Goal: Task Accomplishment & Management: Manage account settings

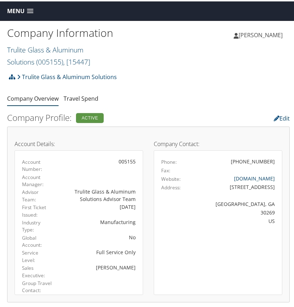
click at [30, 9] on span at bounding box center [30, 9] width 6 height 5
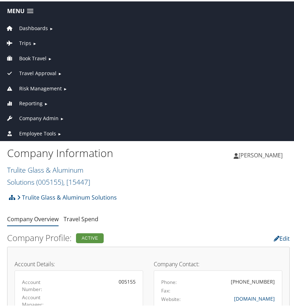
click at [34, 115] on span "Company Admin" at bounding box center [38, 117] width 39 height 8
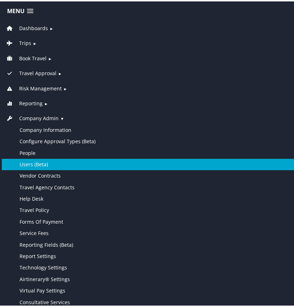
click at [35, 161] on link "Users (Beta)" at bounding box center [148, 163] width 293 height 11
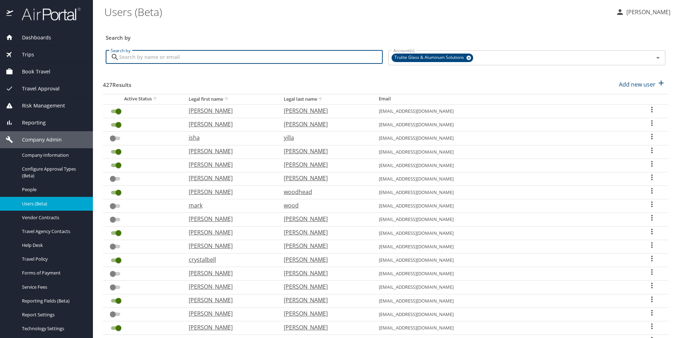
click at [173, 58] on input "Search by" at bounding box center [251, 56] width 264 height 13
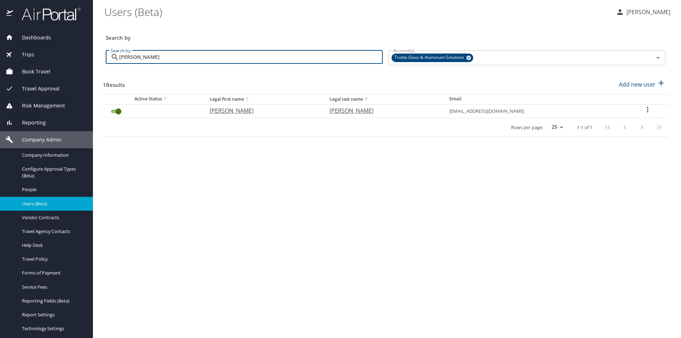
type input "adkisson"
click at [644, 109] on icon "User Search Table" at bounding box center [648, 109] width 9 height 9
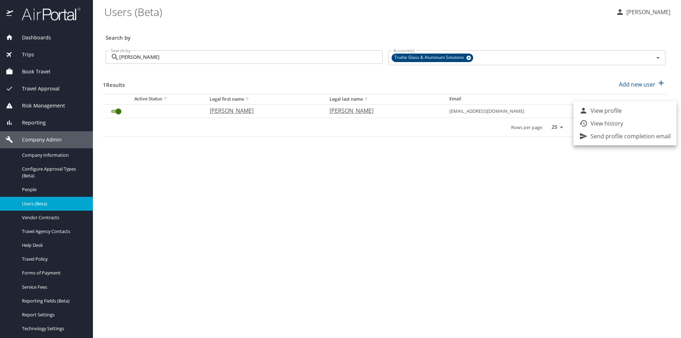
click at [601, 111] on p "View profile" at bounding box center [606, 110] width 31 height 9
select select "US"
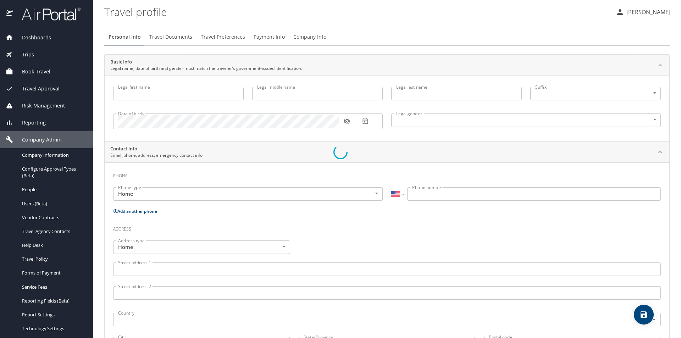
type input "Kristina"
type input "Marie"
type input "Adkisson"
type input "Female"
select select "US"
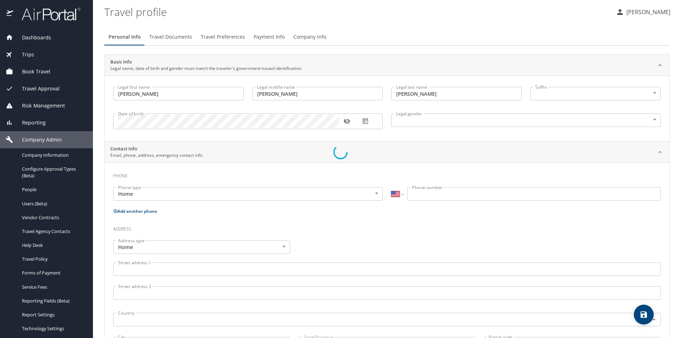
select select "US"
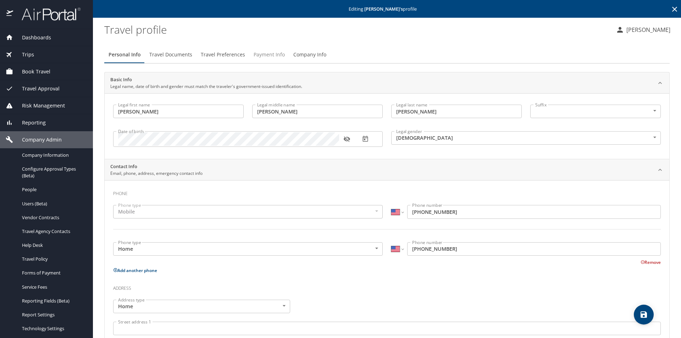
click at [276, 55] on span "Payment Info" at bounding box center [269, 54] width 31 height 9
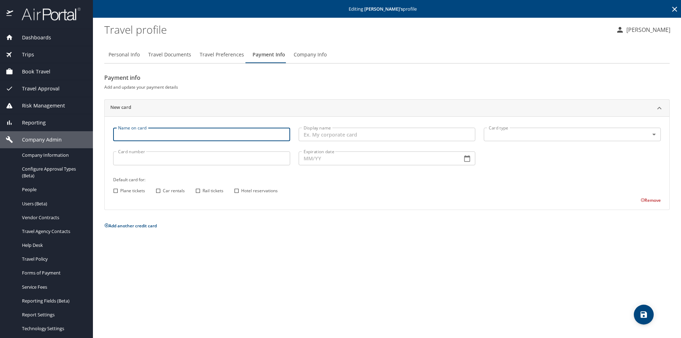
click at [198, 135] on input "Name on card" at bounding box center [201, 134] width 177 height 13
type input "Kristina Adkisson"
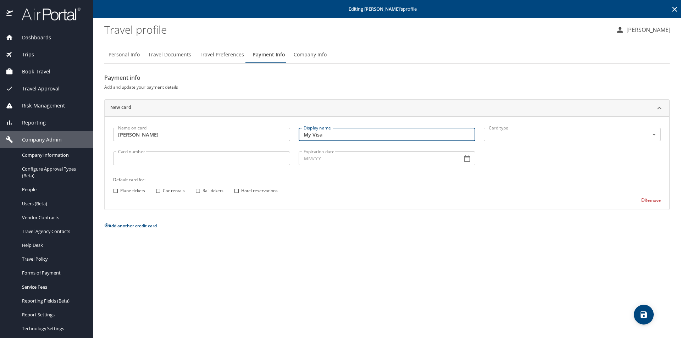
type input "My Visa"
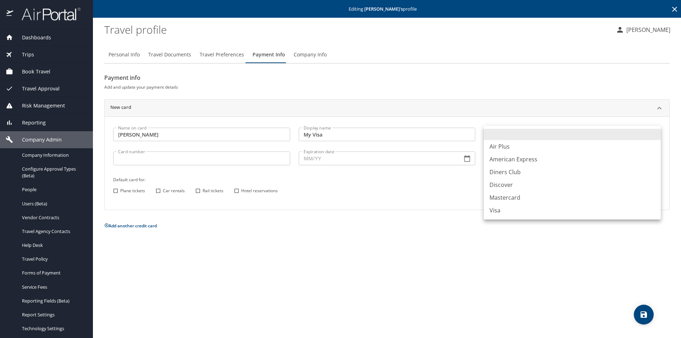
click at [651, 133] on body "Dashboards AirPortal 360™ Manager AirPortal 360™ Agent My Travel Dashboard Trip…" at bounding box center [340, 169] width 681 height 338
drag, startPoint x: 501, startPoint y: 211, endPoint x: 478, endPoint y: 204, distance: 24.6
click at [500, 211] on li "Visa" at bounding box center [572, 210] width 177 height 13
type input "VI"
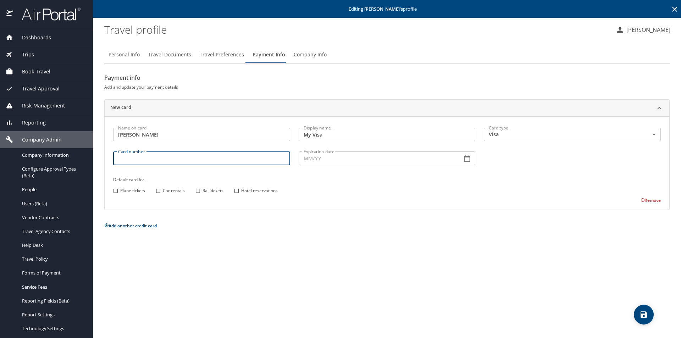
click at [276, 161] on input "Card number" at bounding box center [201, 158] width 177 height 13
type input "4808012914407367"
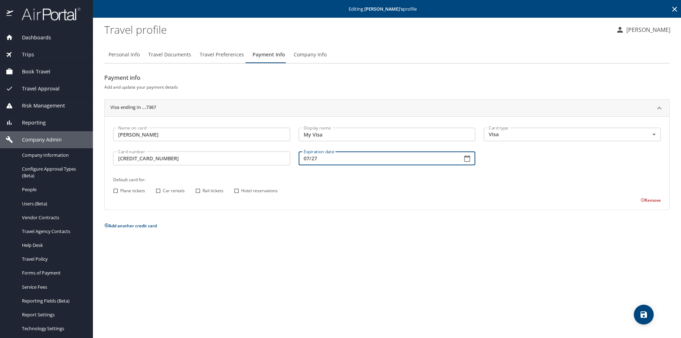
type input "07/27"
click at [115, 190] on input "Plane tickets" at bounding box center [115, 190] width 9 height 9
checkbox input "true"
drag, startPoint x: 158, startPoint y: 191, endPoint x: 165, endPoint y: 193, distance: 7.7
click at [158, 191] on input "Car rentals" at bounding box center [158, 190] width 9 height 9
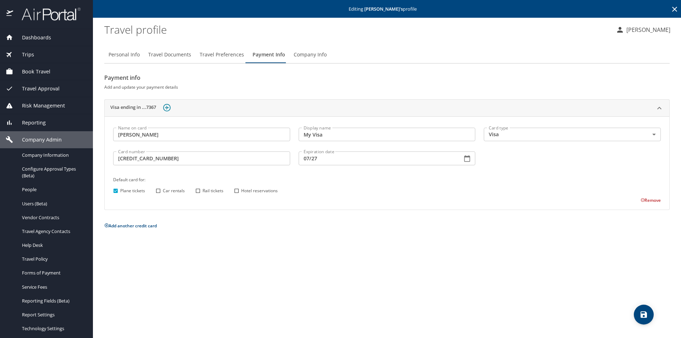
checkbox input "true"
click at [236, 190] on input "Hotel reservations" at bounding box center [236, 190] width 9 height 9
checkbox input "true"
click at [643, 313] on icon "save" at bounding box center [644, 314] width 9 height 9
click at [176, 54] on span "Travel Documents" at bounding box center [169, 54] width 43 height 9
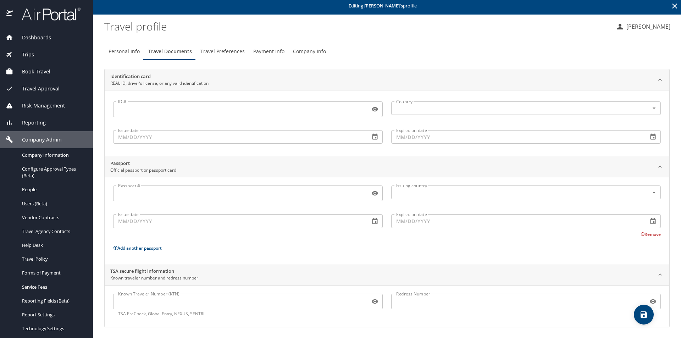
scroll to position [4, 0]
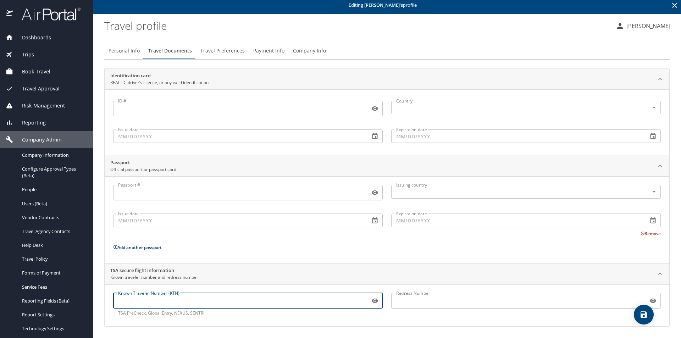
click at [142, 302] on input "Known Traveler Number (KTN)" at bounding box center [240, 300] width 254 height 13
type input "tt13txr83"
click at [649, 313] on span "save" at bounding box center [644, 314] width 20 height 9
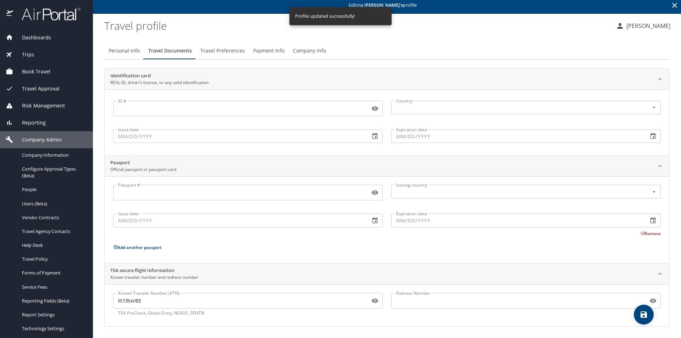
click at [49, 39] on span "Dashboards" at bounding box center [32, 38] width 38 height 8
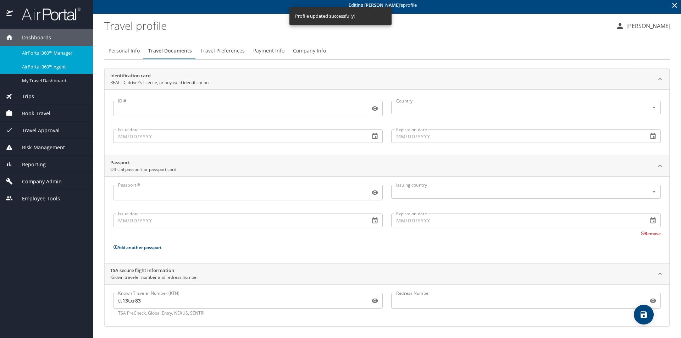
click at [57, 67] on span "AirPortal 360™ Agent" at bounding box center [53, 67] width 62 height 7
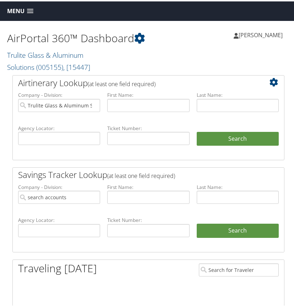
type input "Trulite Glass & Aluminum Solutions"
